Goal: Information Seeking & Learning: Learn about a topic

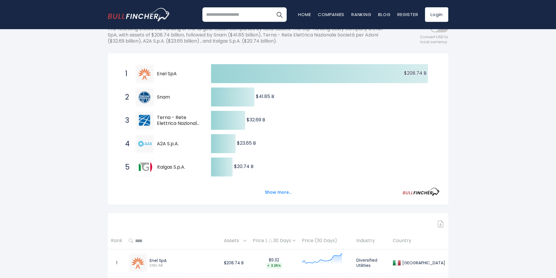
scroll to position [87, 0]
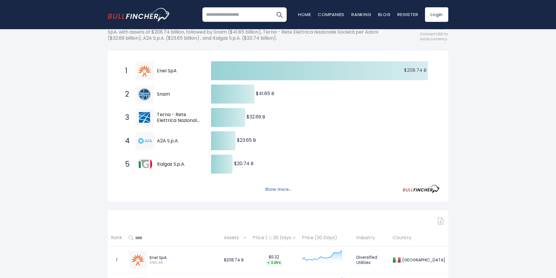
click at [287, 188] on button "Show more..." at bounding box center [278, 189] width 33 height 10
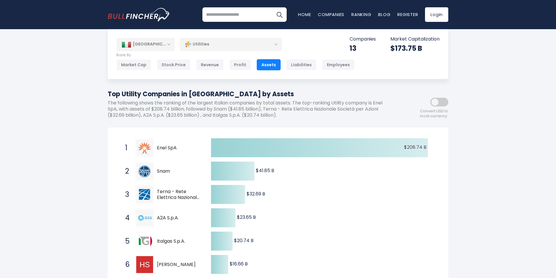
scroll to position [0, 0]
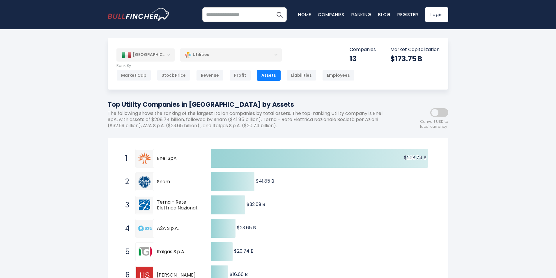
click at [231, 54] on div "Utilities" at bounding box center [231, 54] width 102 height 13
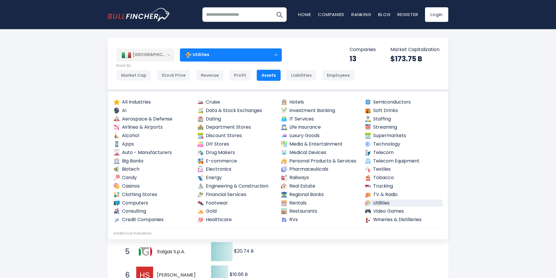
click at [329, 75] on div "Employees" at bounding box center [338, 75] width 32 height 11
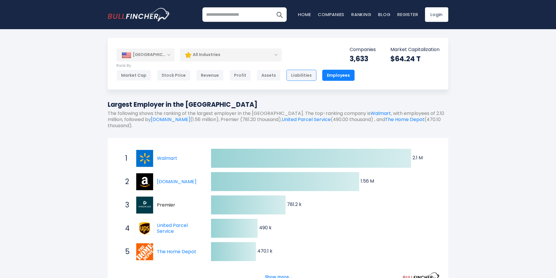
click at [297, 76] on div "Liabilities" at bounding box center [302, 75] width 30 height 11
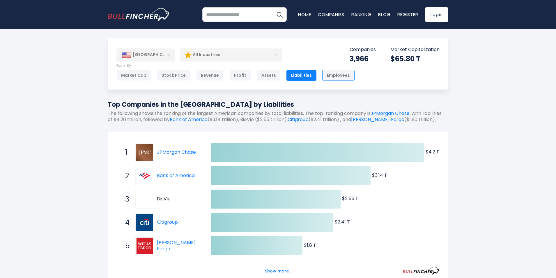
click at [329, 77] on div "Employees" at bounding box center [338, 75] width 32 height 11
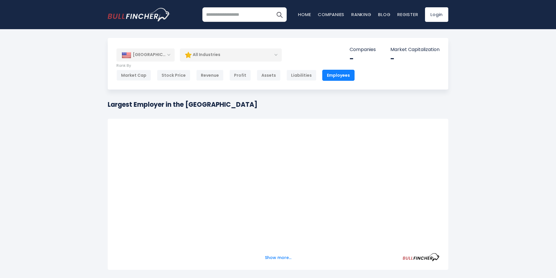
drag, startPoint x: 0, startPoint y: 0, endPoint x: 155, endPoint y: 54, distance: 163.8
click at [155, 54] on div "[GEOGRAPHIC_DATA]" at bounding box center [145, 54] width 58 height 13
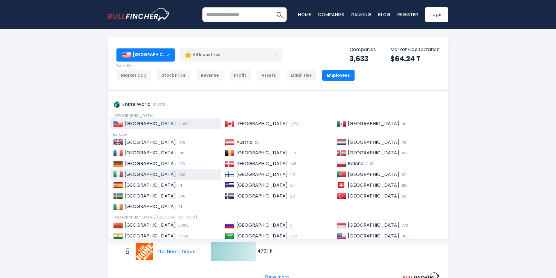
click at [134, 173] on span "[GEOGRAPHIC_DATA]" at bounding box center [150, 174] width 51 height 7
